Goal: Browse casually

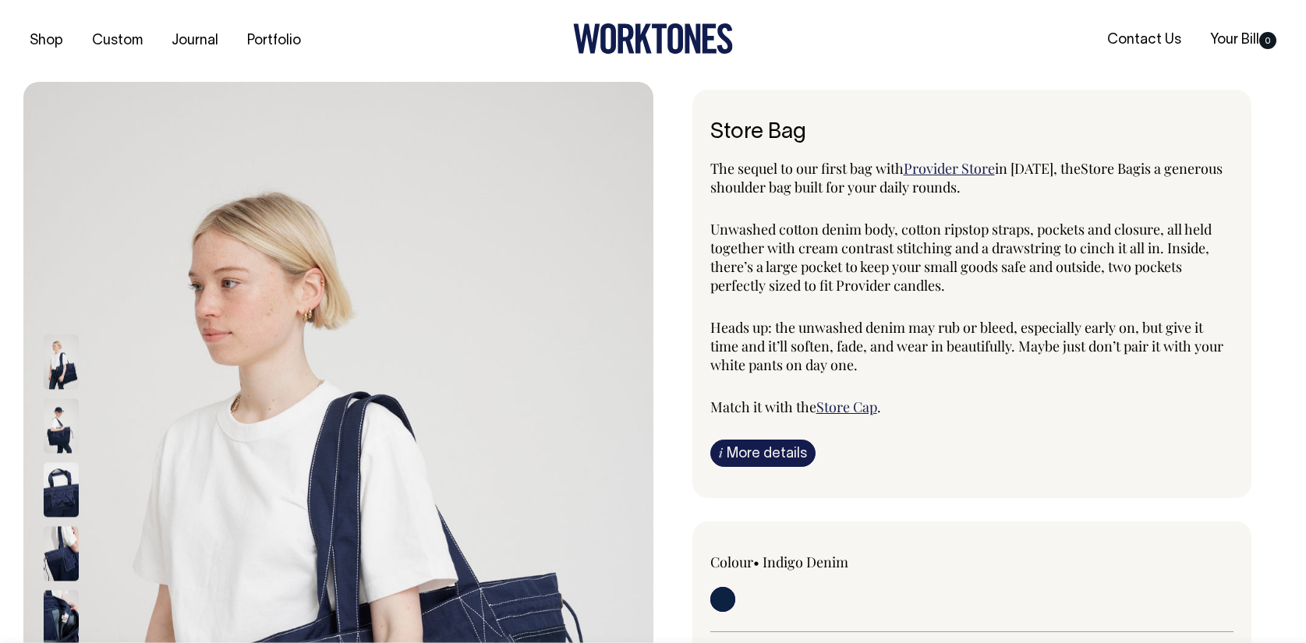
click at [670, 34] on icon at bounding box center [676, 38] width 16 height 30
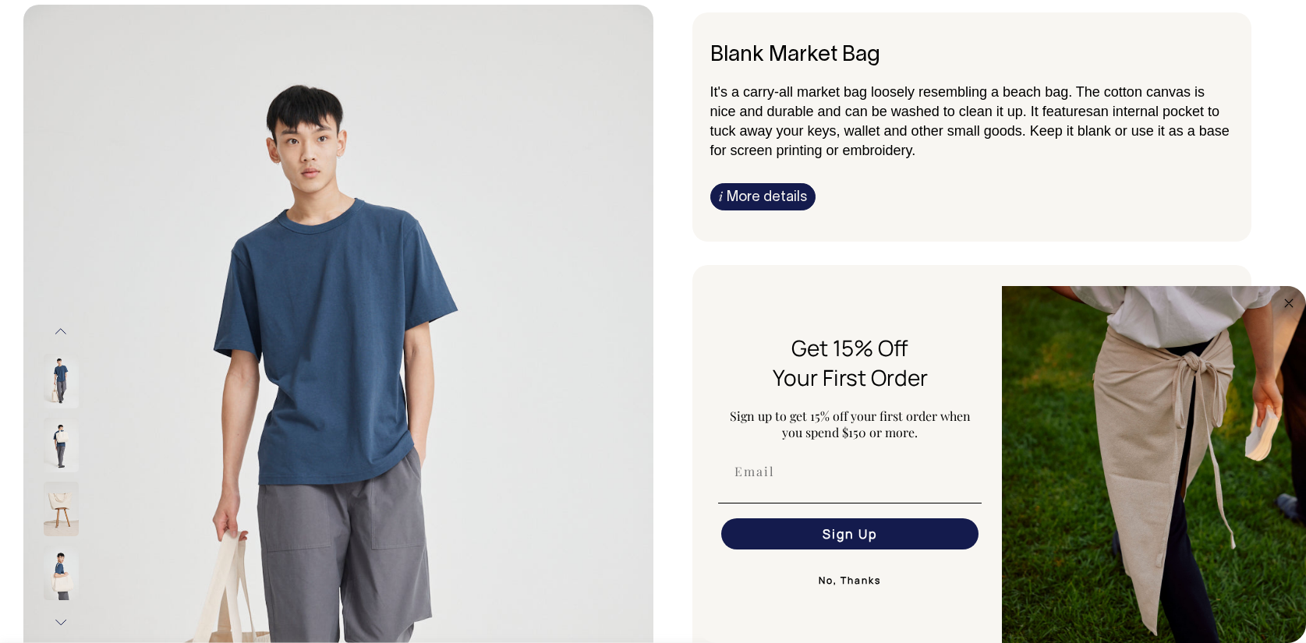
scroll to position [78, 0]
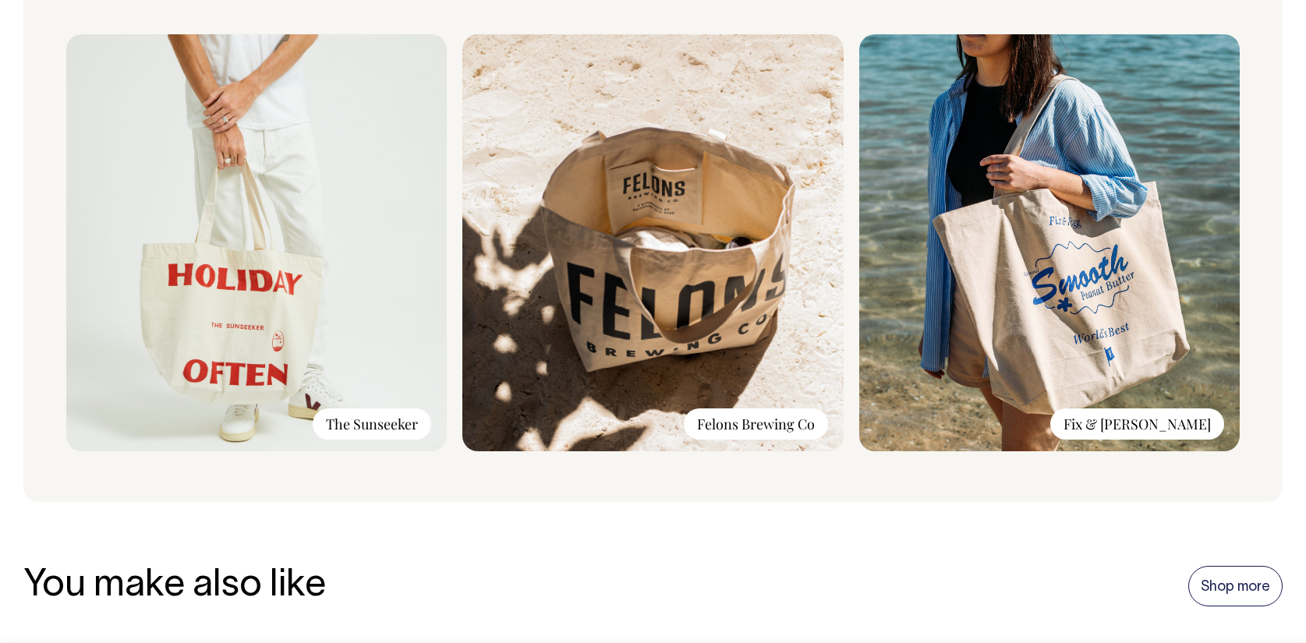
scroll to position [1170, 0]
click at [316, 491] on div "Worn and loved by: The Sunseeker Felons Brewing Co Fix & Fogg" at bounding box center [653, 207] width 1260 height 591
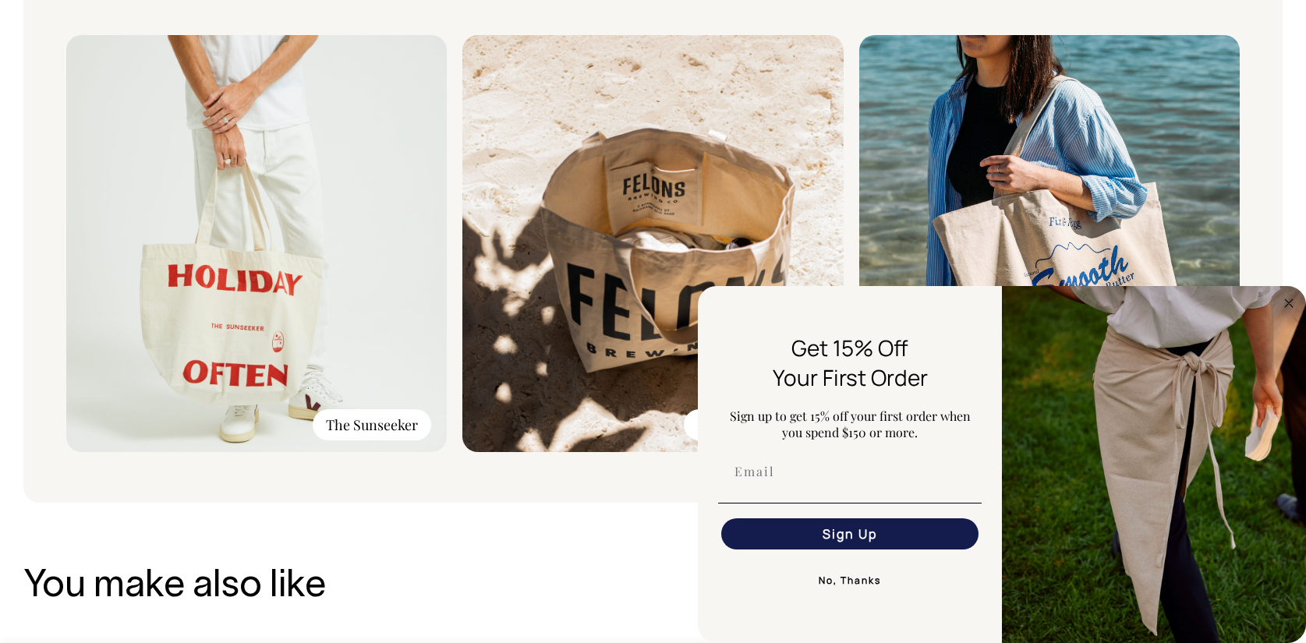
click at [1294, 307] on circle "Close dialog" at bounding box center [1290, 303] width 18 height 18
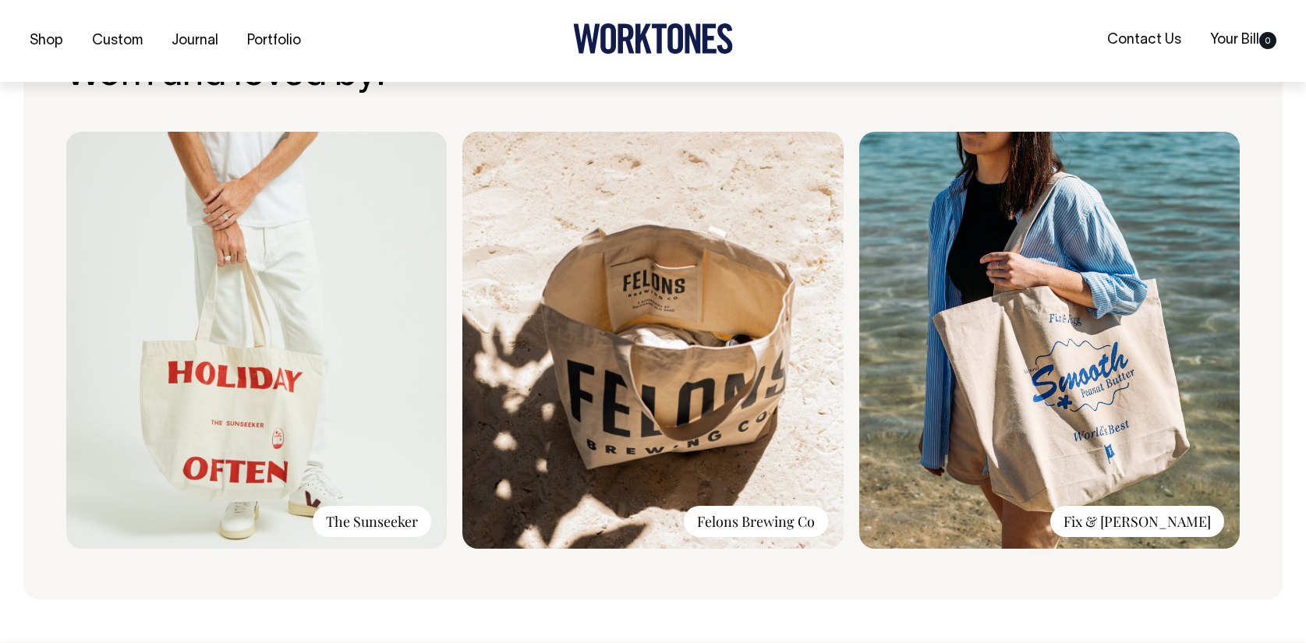
scroll to position [1074, 0]
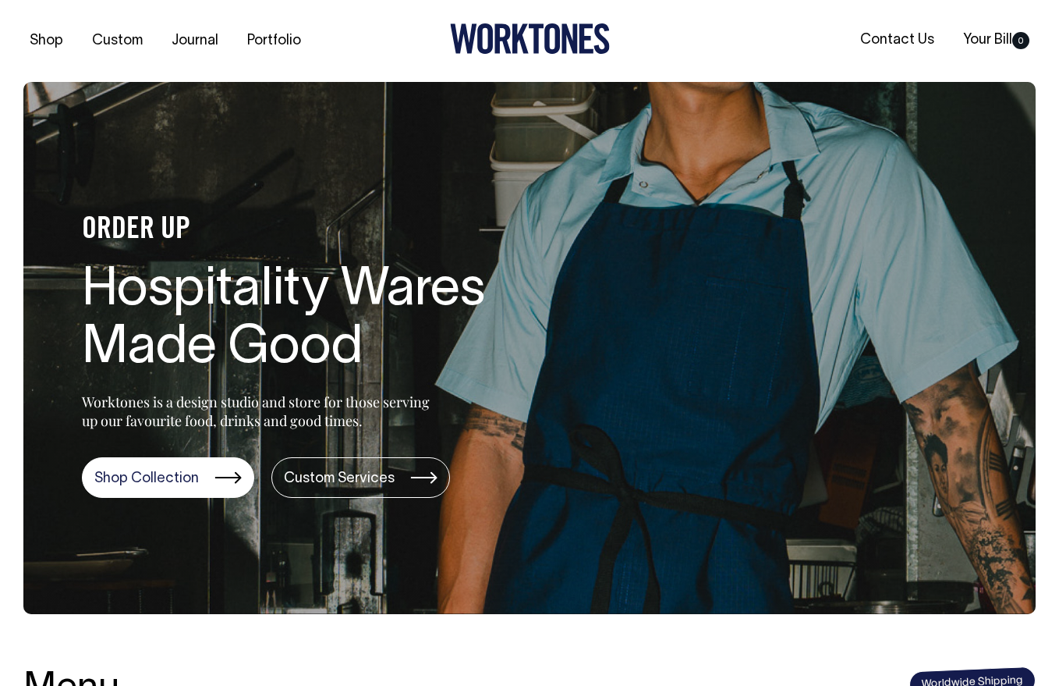
click at [42, 453] on div "ORDER UP Hospitality Wares Made Good Worktones is a design studio and store for…" at bounding box center [302, 348] width 558 height 300
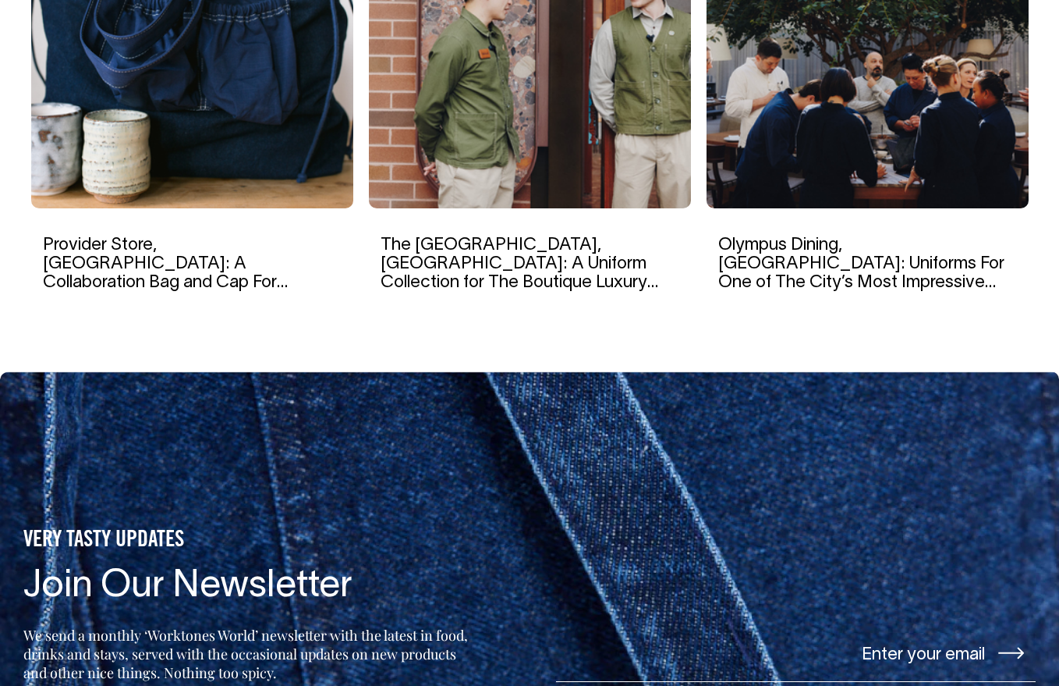
scroll to position [2826, 0]
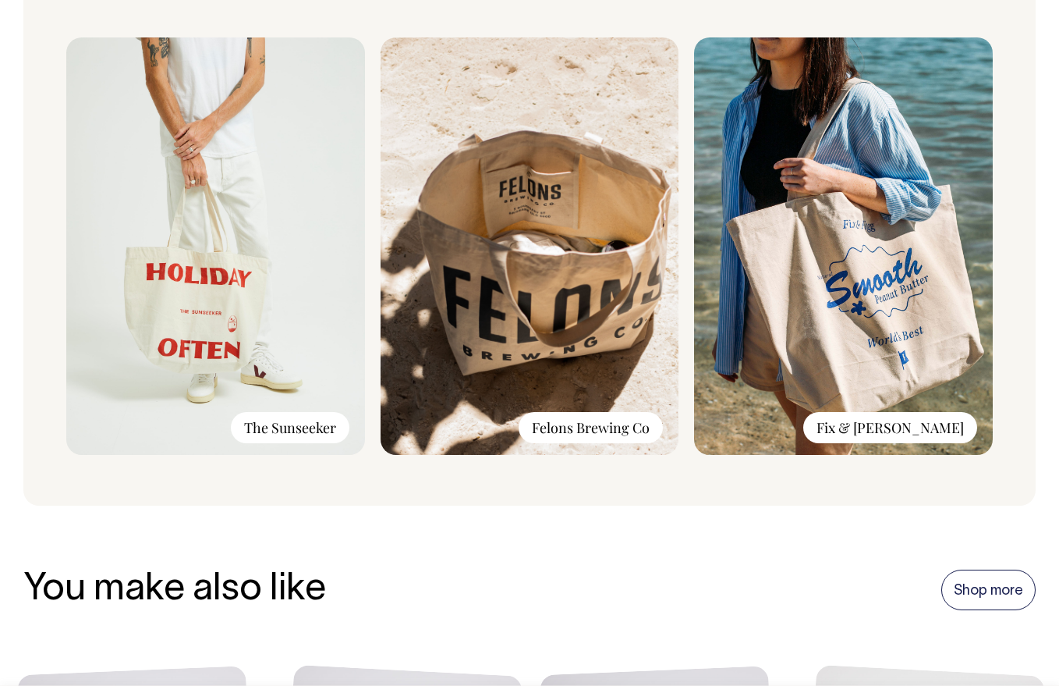
scroll to position [1092, 0]
drag, startPoint x: 16, startPoint y: 33, endPoint x: 37, endPoint y: 24, distance: 22.7
click at [16, 33] on div "Worn and loved by: The Sunseeker Felons Brewing Co Fix & [PERSON_NAME]" at bounding box center [529, 210] width 1059 height 591
click at [37, 374] on div "Worn and loved by: The Sunseeker Felons Brewing Co Fix & [PERSON_NAME]" at bounding box center [529, 210] width 1012 height 591
